Goal: Task Accomplishment & Management: Manage account settings

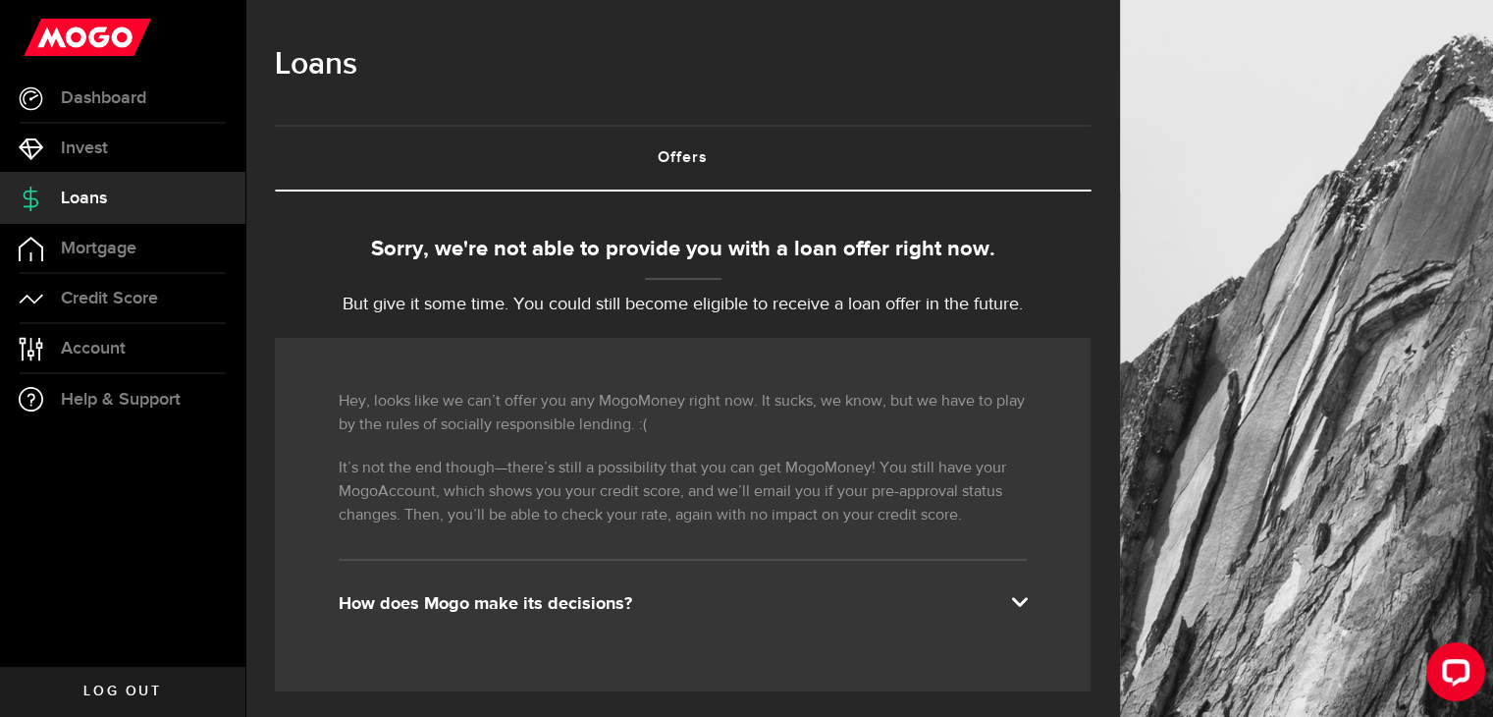
click at [114, 693] on span "Log out" at bounding box center [122, 691] width 78 height 14
